Goal: Share content: Share content

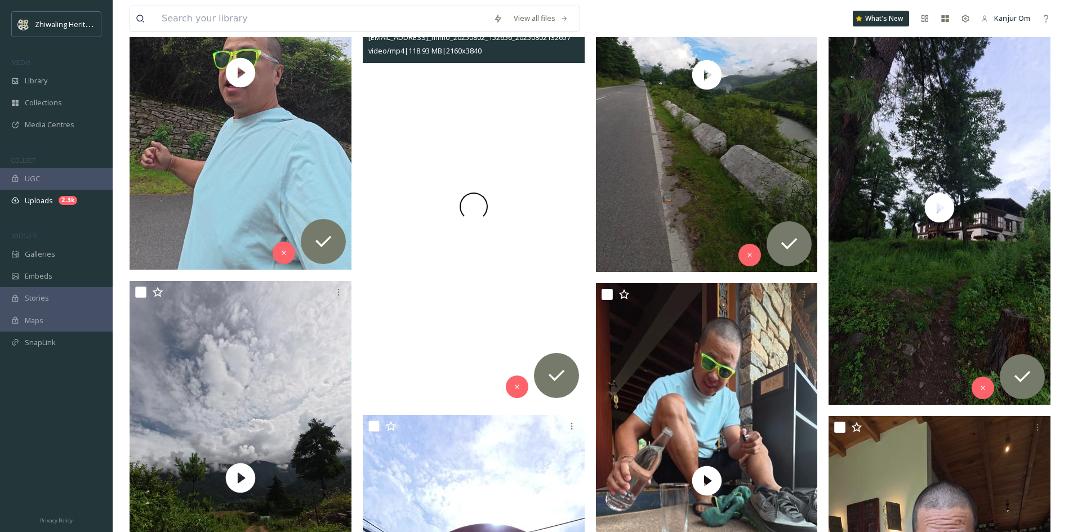
scroll to position [9350, 0]
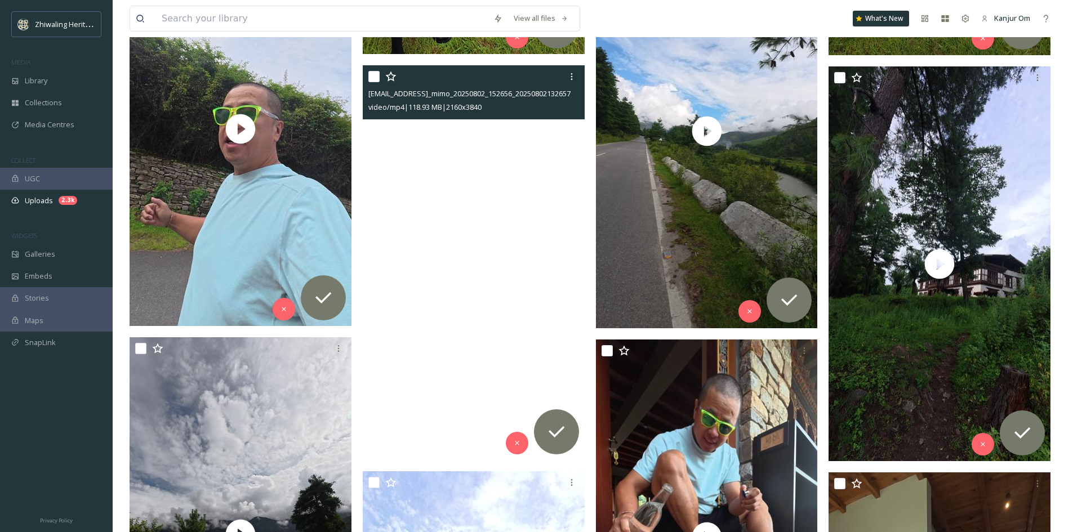
click at [469, 252] on video "ext_1758375214.088466_andaravivi123@gmail.com-dji_mimo_20250802_152656_20250802…" at bounding box center [474, 262] width 222 height 394
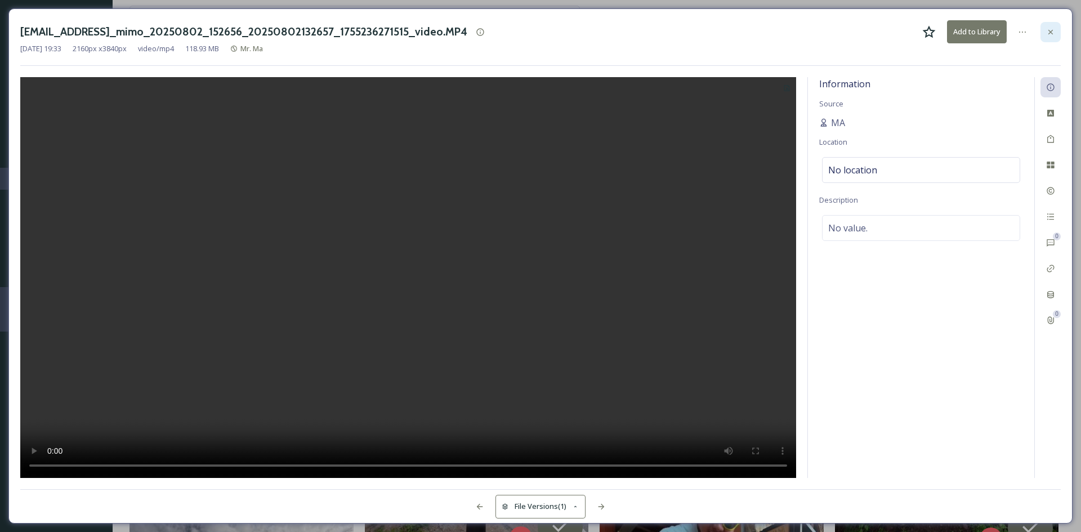
click at [1049, 32] on icon at bounding box center [1051, 32] width 9 height 9
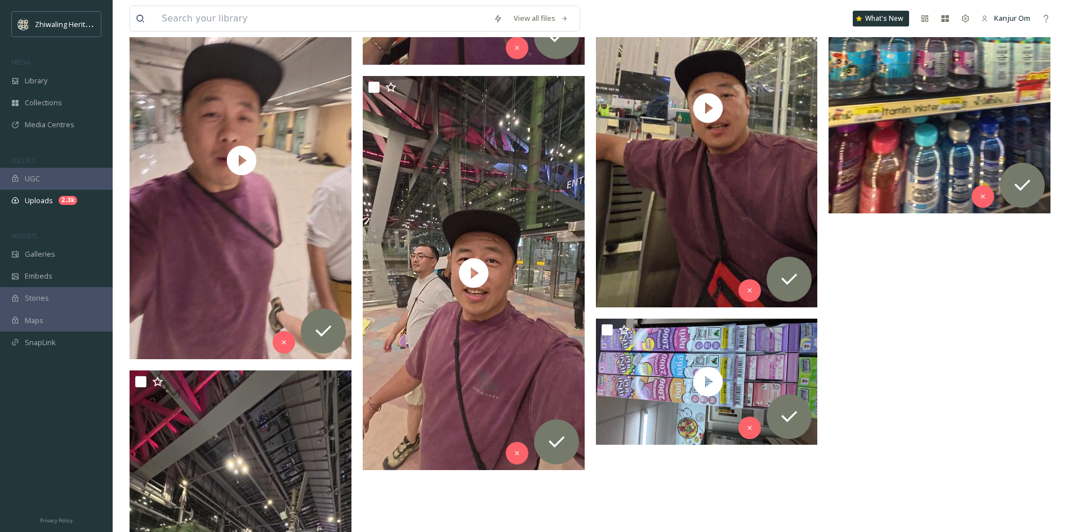
scroll to position [19219, 0]
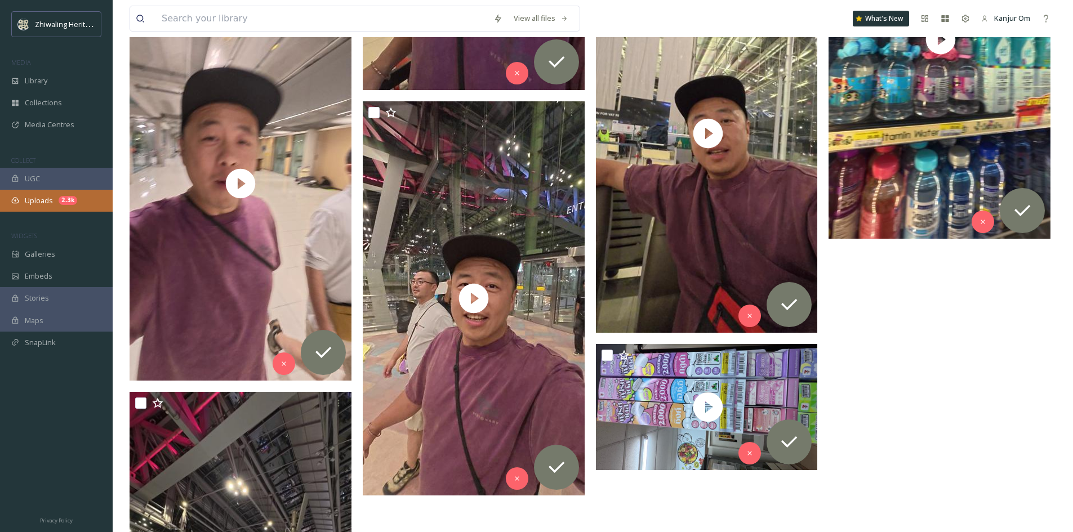
click at [52, 208] on div "Uploads 2.3k" at bounding box center [56, 201] width 113 height 22
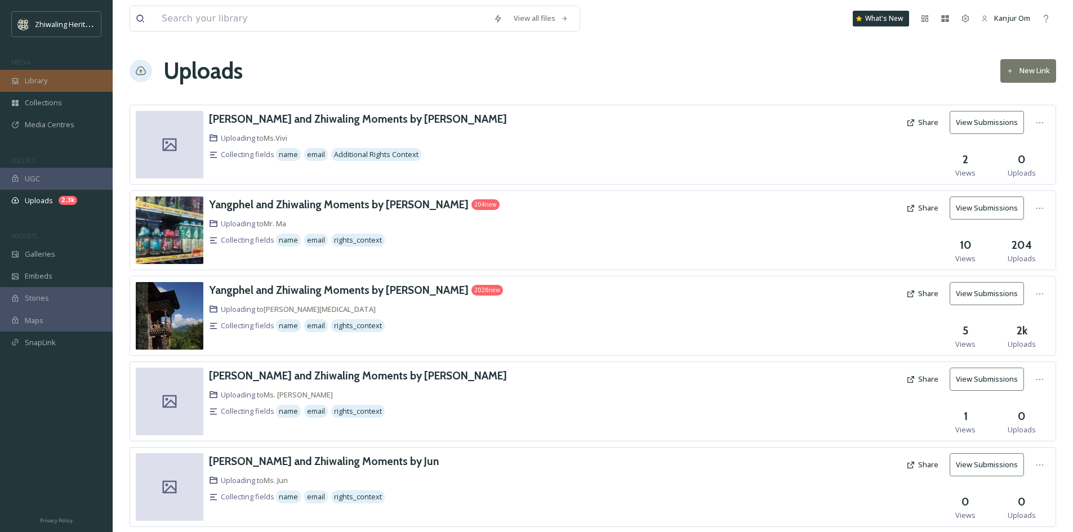
click at [57, 90] on div "Library" at bounding box center [56, 81] width 113 height 22
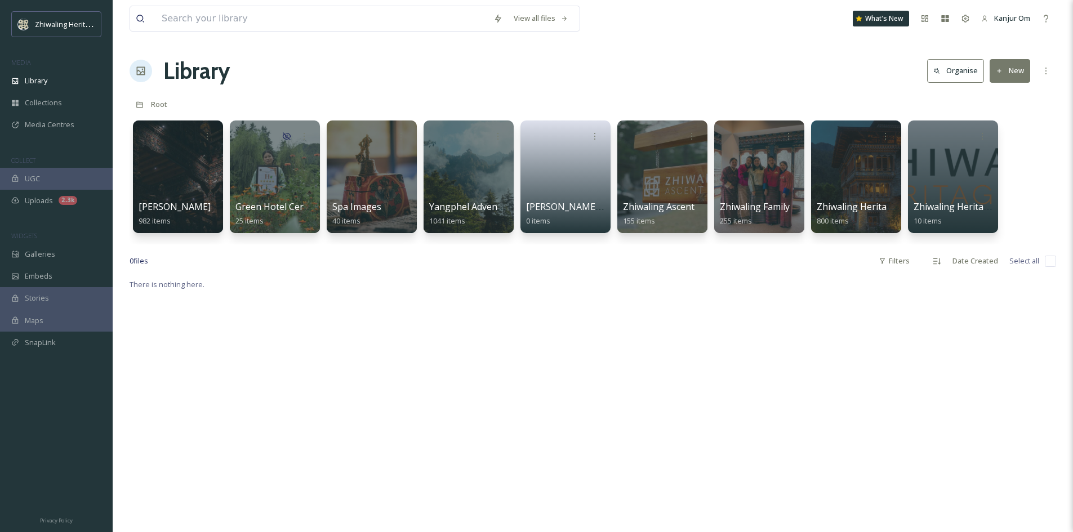
click at [628, 89] on div "View all files What's New Kanjur Om Library Organise New Root Your Selections T…" at bounding box center [593, 405] width 960 height 810
click at [814, 81] on div "Library Organise New" at bounding box center [593, 71] width 927 height 34
click at [887, 132] on icon at bounding box center [886, 135] width 9 height 9
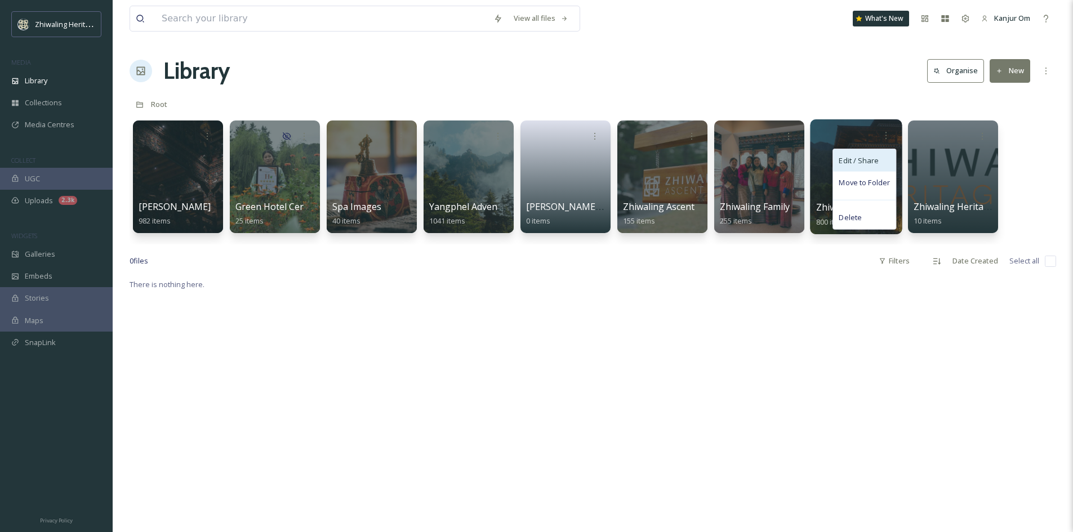
click at [865, 163] on span "Edit / Share" at bounding box center [858, 160] width 39 height 11
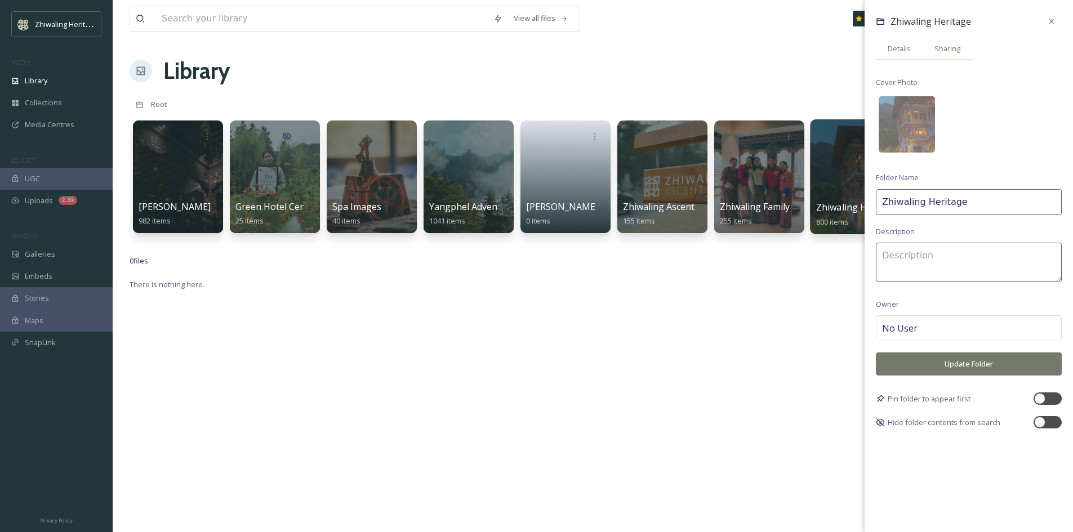
click at [951, 46] on span "Sharing" at bounding box center [947, 48] width 26 height 11
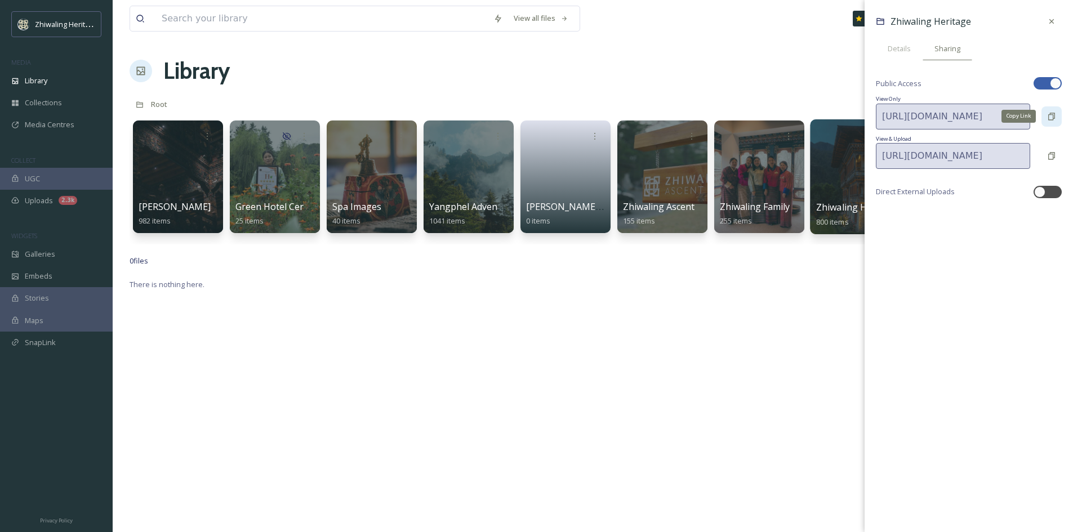
click at [1057, 121] on div "Copy Link" at bounding box center [1051, 116] width 20 height 20
